Goal: Information Seeking & Learning: Learn about a topic

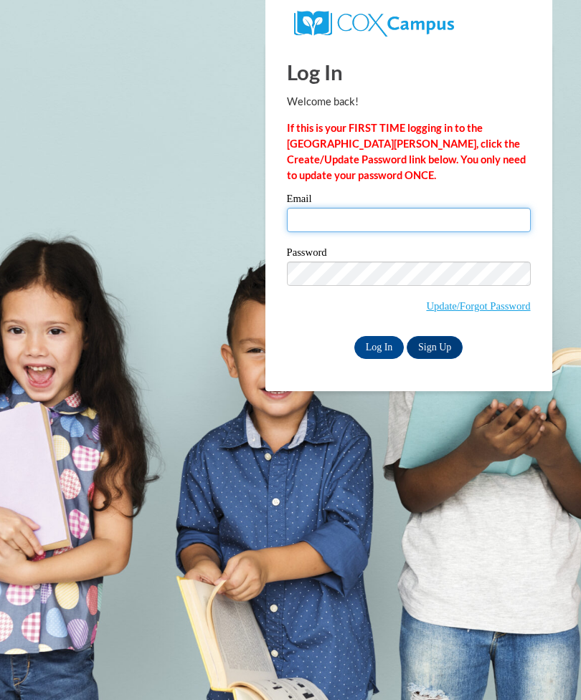
click at [410, 215] on input "Email" at bounding box center [409, 220] width 244 height 24
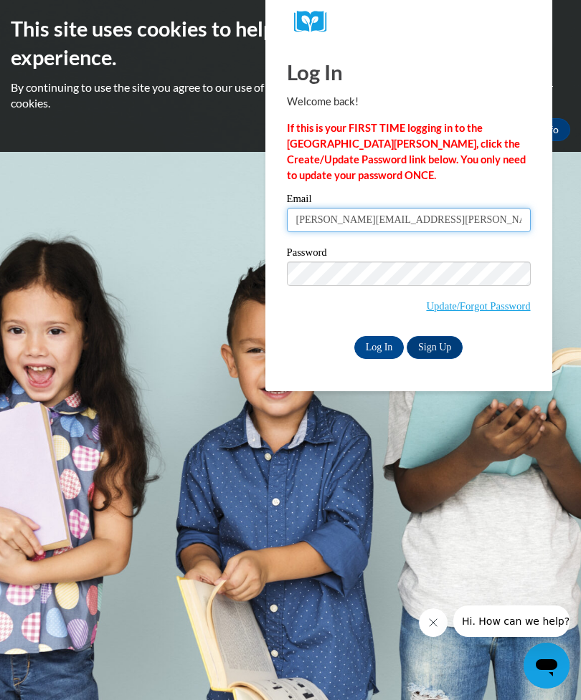
type input "kennedy.rachel.l@muscogee.k12.ga.us"
click at [381, 348] on input "Log In" at bounding box center [379, 347] width 50 height 23
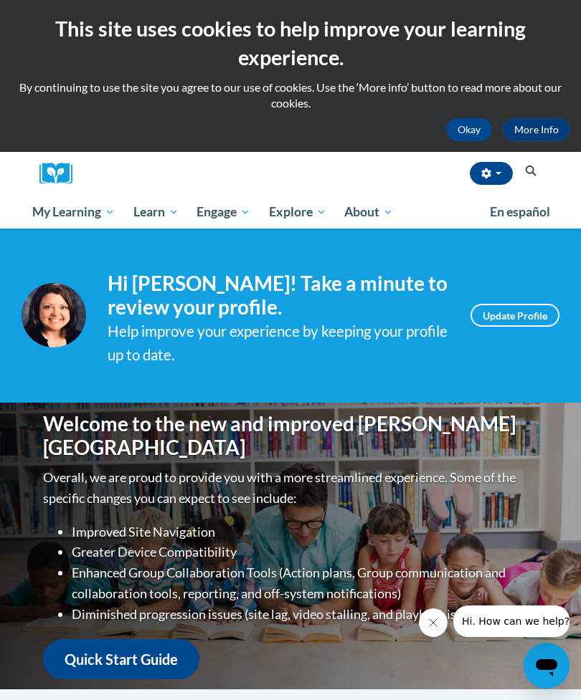
click at [0, 0] on span "My Course Progress" at bounding box center [0, 0] width 0 height 0
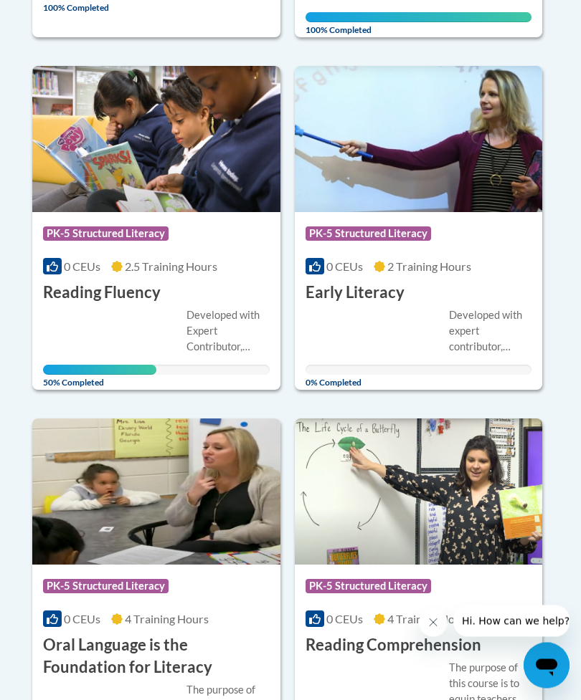
scroll to position [742, 0]
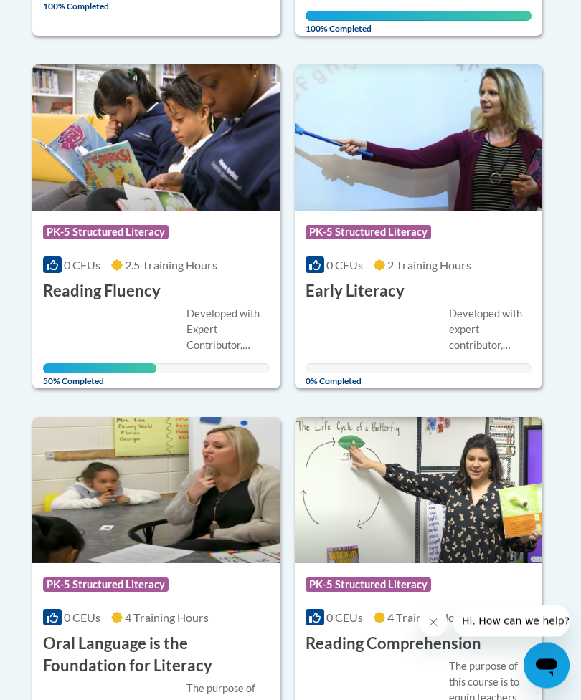
click at [431, 239] on span "PK-5 Structured Literacy" at bounding box center [369, 235] width 129 height 18
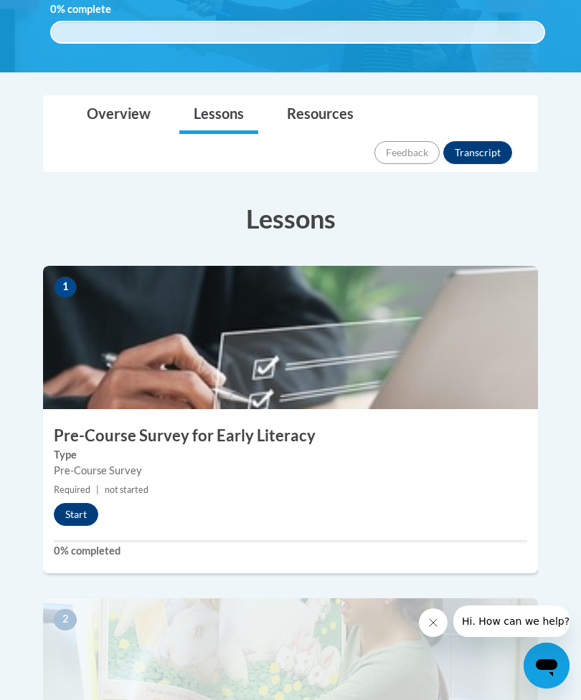
scroll to position [348, 0]
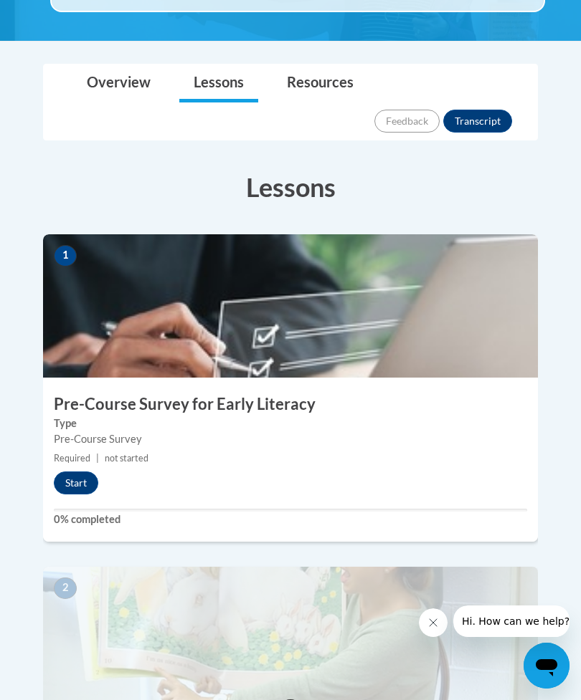
click at [83, 472] on button "Start" at bounding box center [76, 483] width 44 height 23
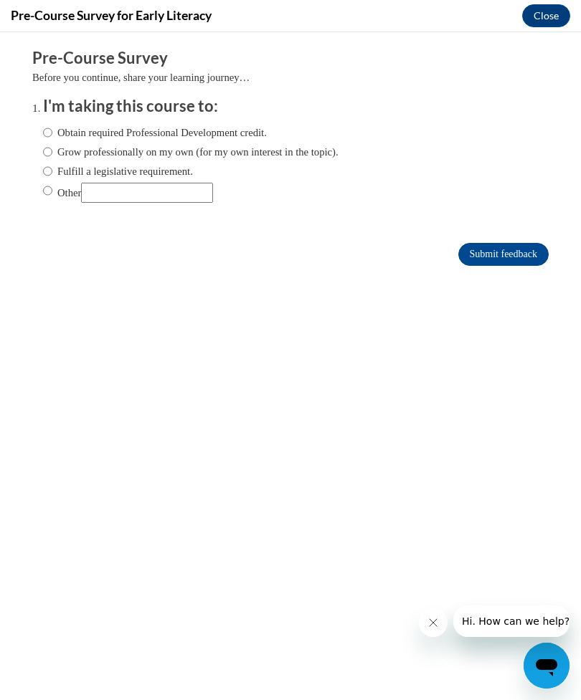
scroll to position [0, 0]
click at [249, 130] on label "Obtain required Professional Development credit." at bounding box center [155, 133] width 224 height 16
click at [52, 130] on input "Obtain required Professional Development credit." at bounding box center [47, 133] width 9 height 16
radio input "true"
click at [513, 257] on input "Submit feedback" at bounding box center [503, 254] width 90 height 23
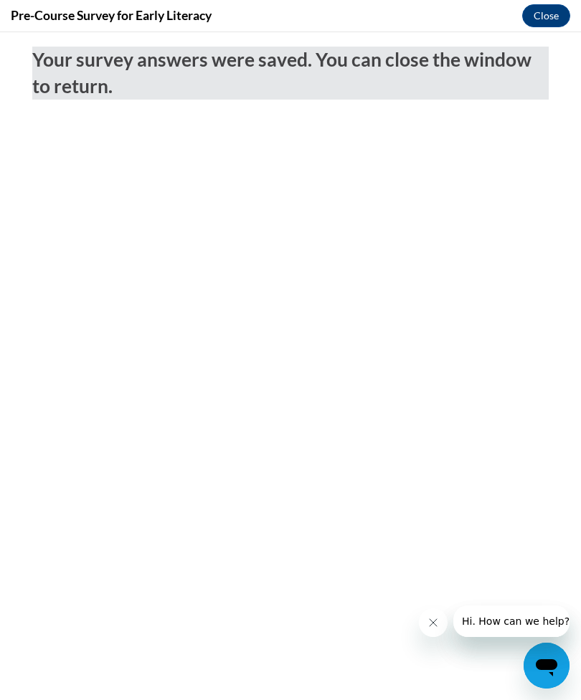
click at [546, 14] on button "Close" at bounding box center [546, 15] width 48 height 23
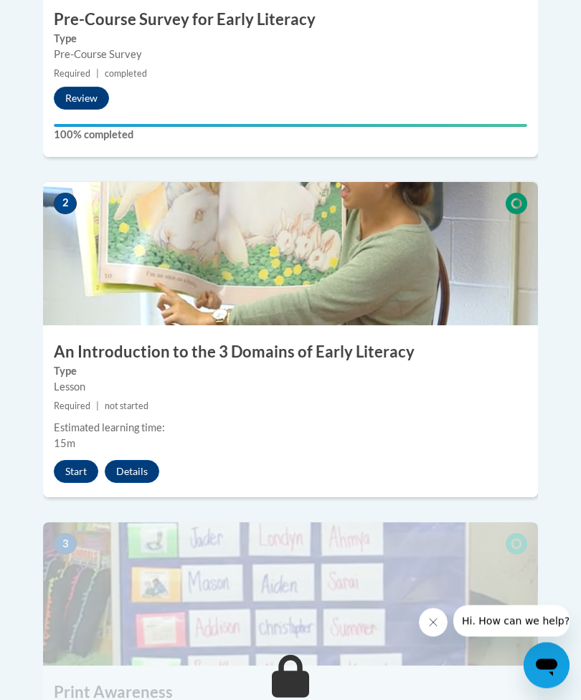
click at [74, 461] on button "Start" at bounding box center [76, 472] width 44 height 23
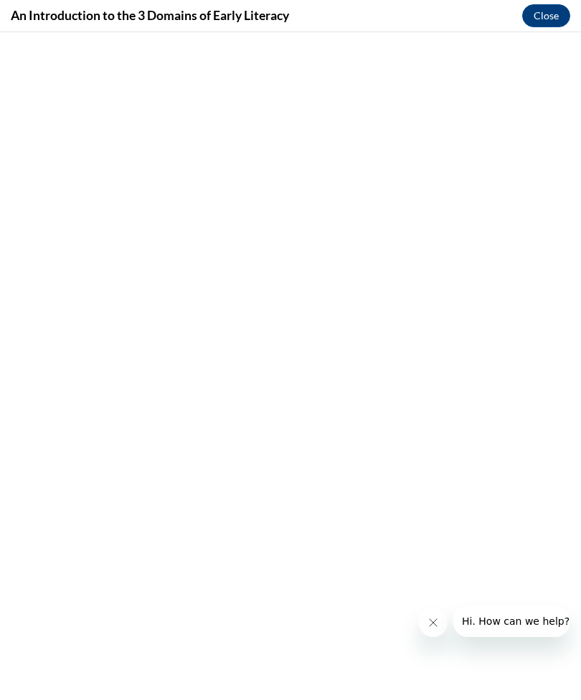
click at [555, 12] on button "Close" at bounding box center [546, 15] width 48 height 23
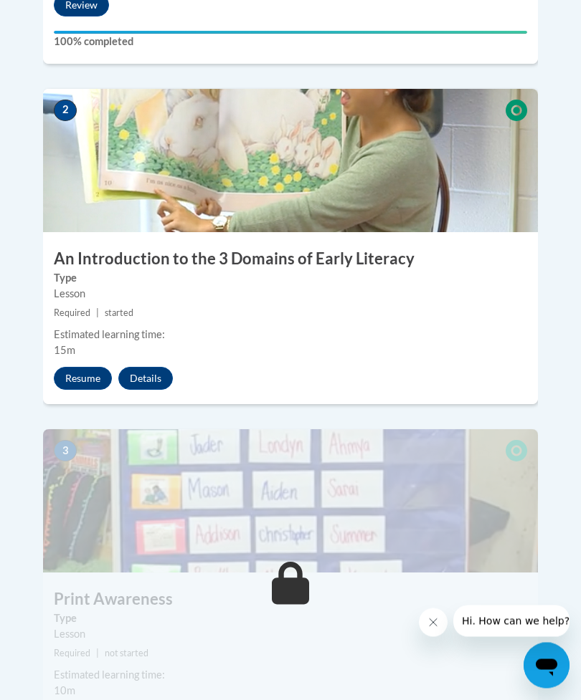
click at [81, 368] on button "Resume" at bounding box center [83, 379] width 58 height 23
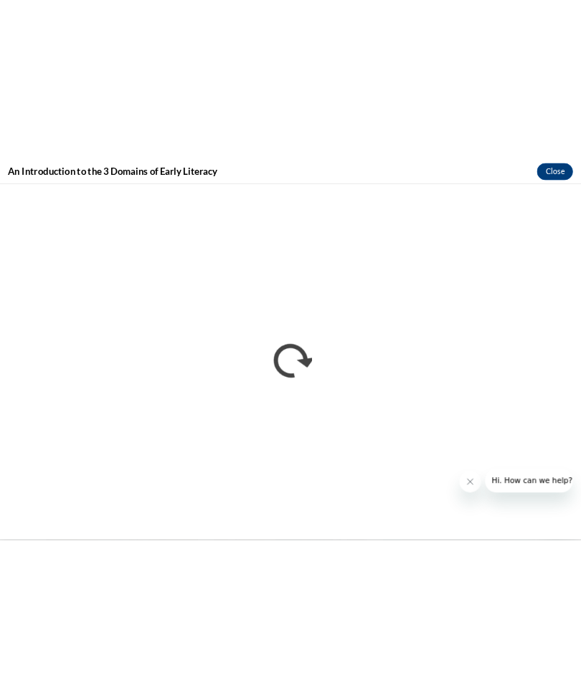
scroll to position [392, 0]
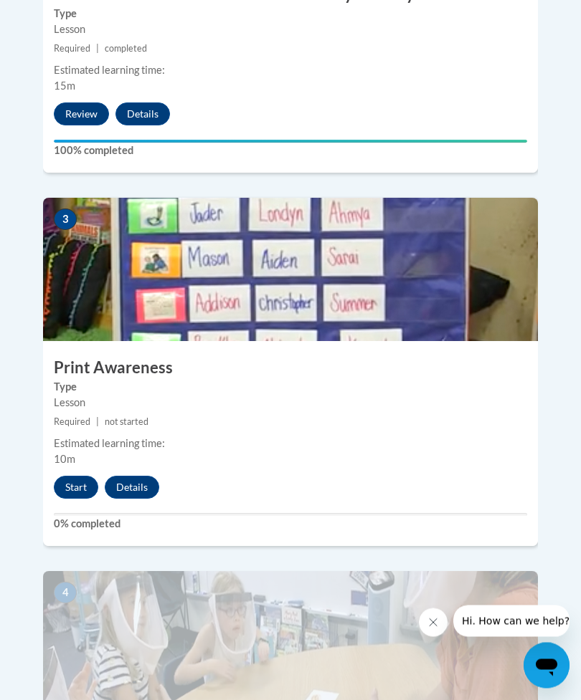
scroll to position [1102, 0]
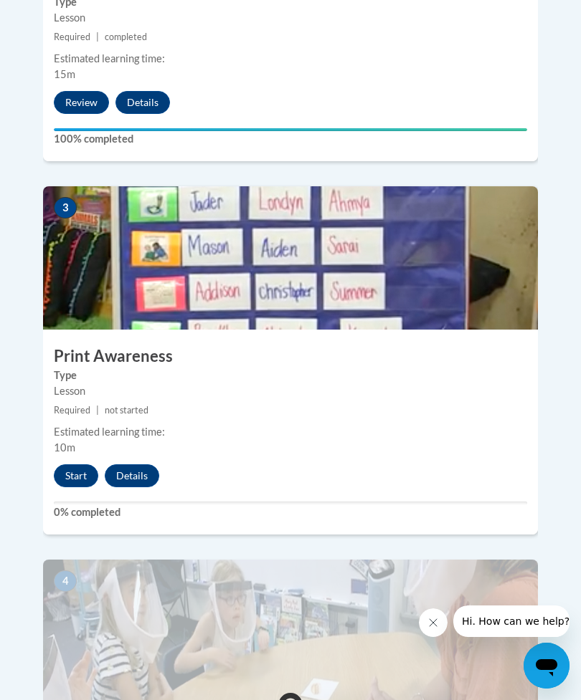
click at [81, 465] on button "Start" at bounding box center [76, 476] width 44 height 23
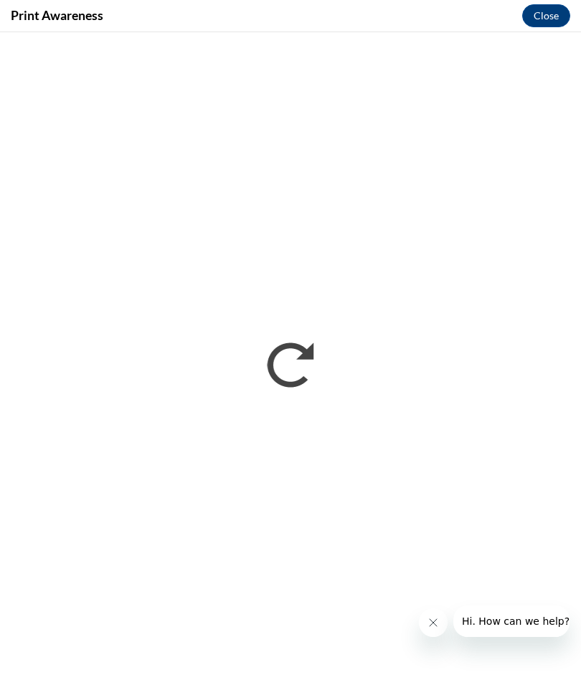
scroll to position [0, 0]
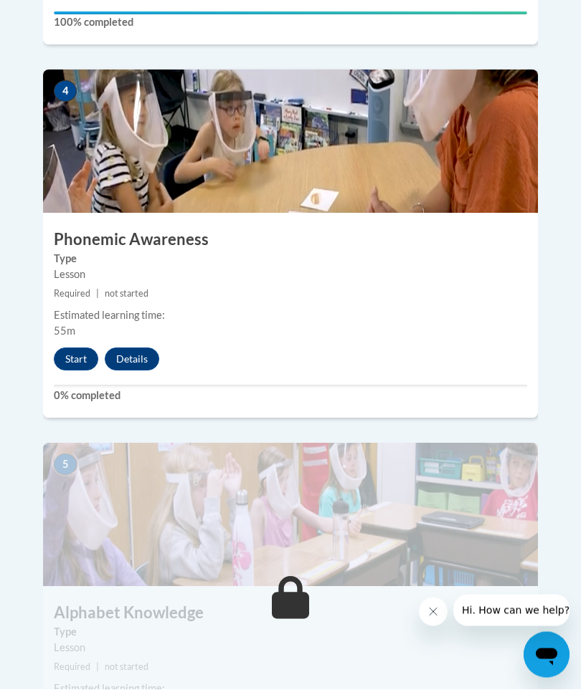
scroll to position [1589, 0]
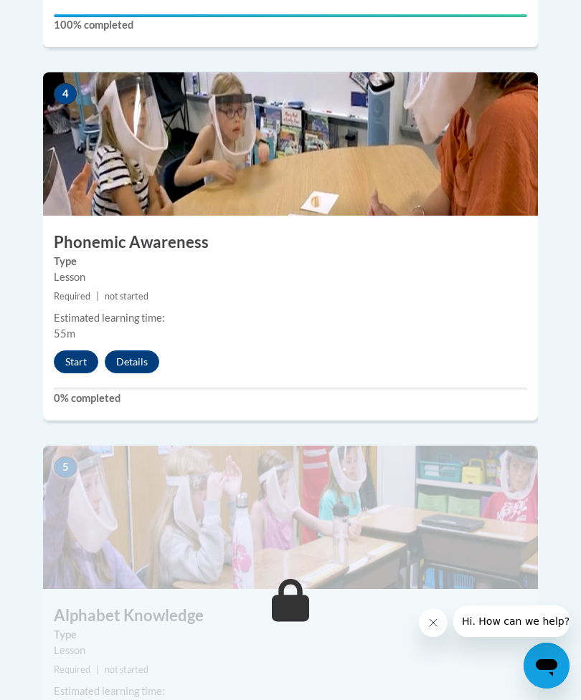
click at [75, 351] on button "Start" at bounding box center [76, 362] width 44 height 23
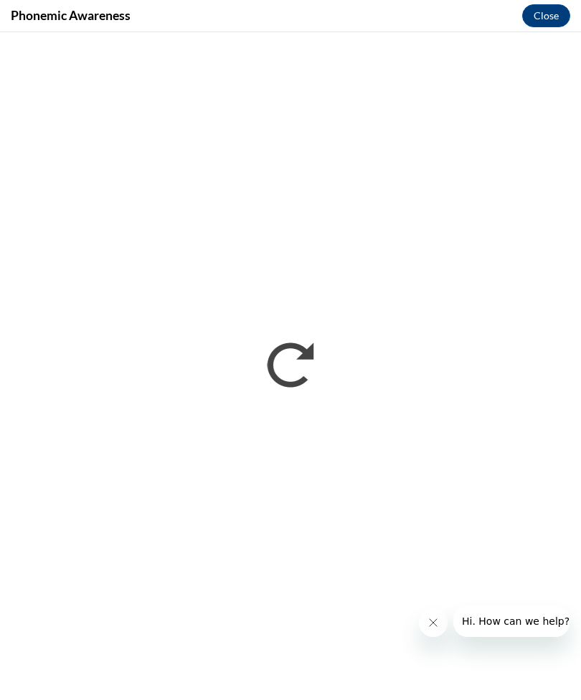
scroll to position [0, 0]
